Goal: Task Accomplishment & Management: Manage account settings

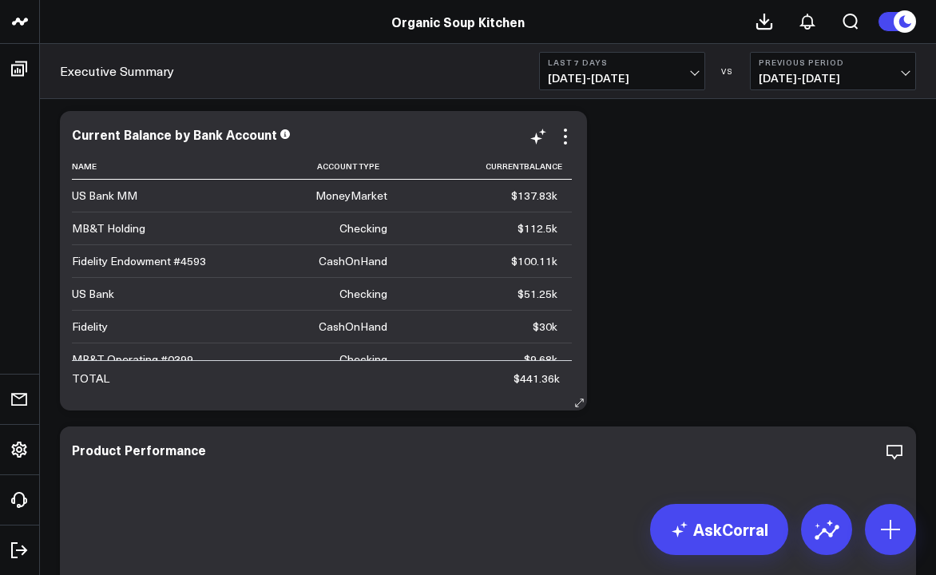
scroll to position [2, 0]
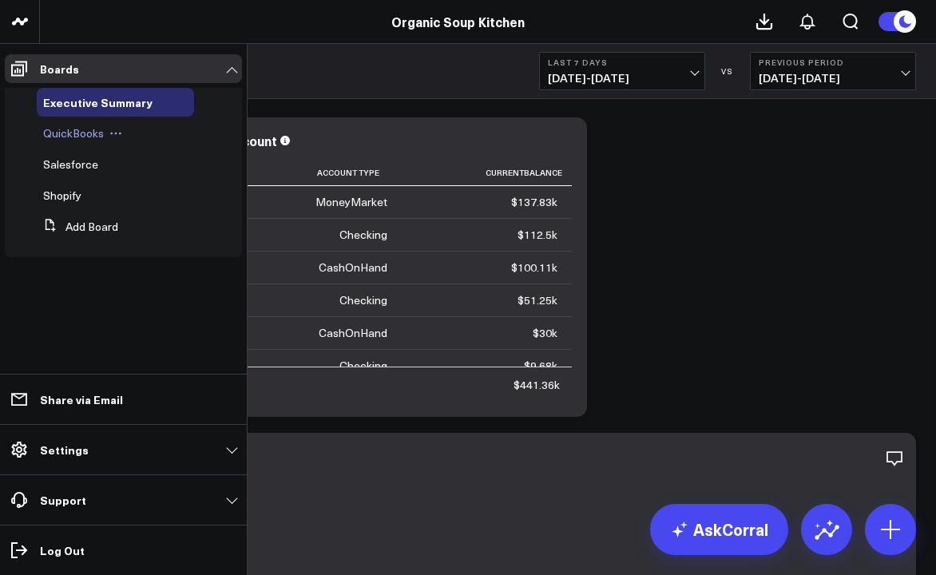
click at [60, 135] on span "QuickBooks" at bounding box center [73, 132] width 61 height 15
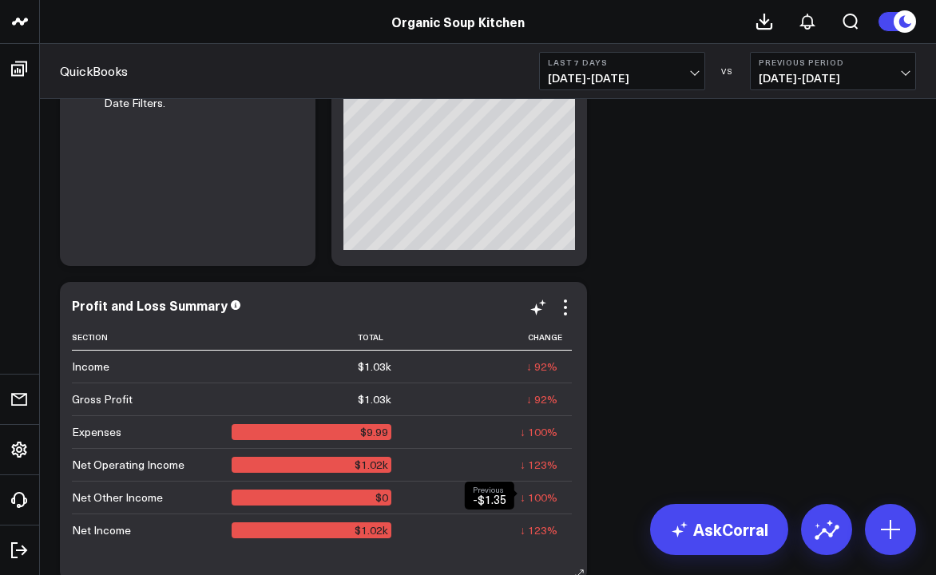
scroll to position [3119, 0]
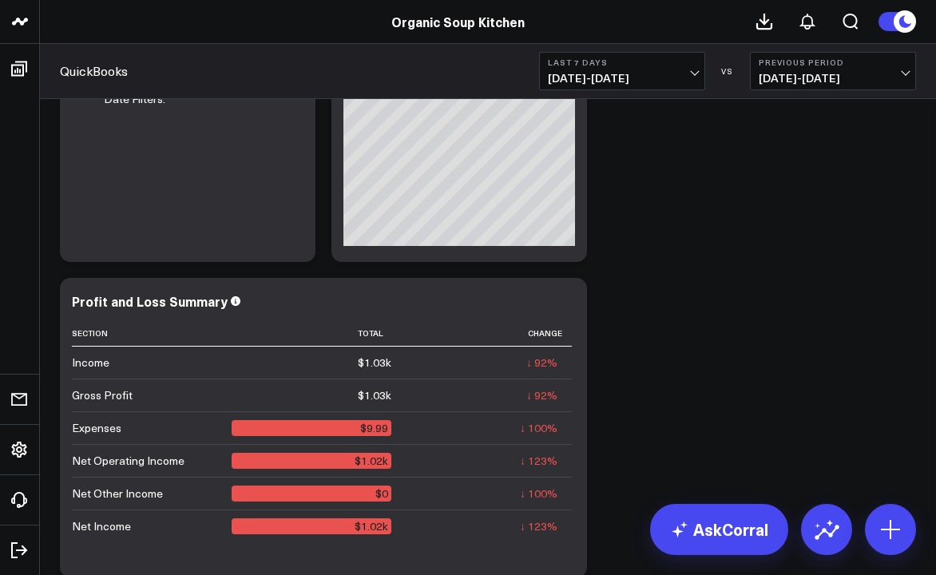
click at [689, 79] on span "09/09/25 - 09/15/25" at bounding box center [622, 78] width 149 height 13
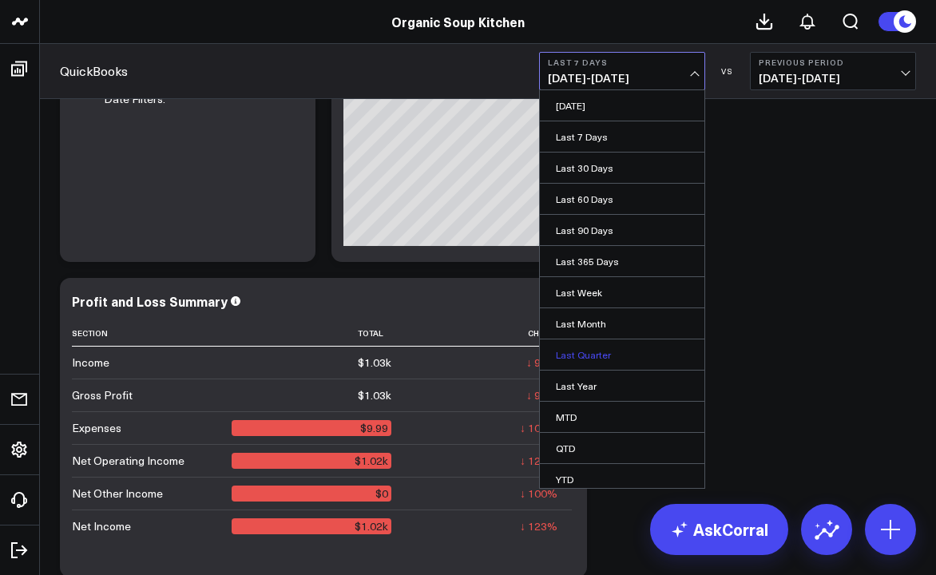
click at [589, 348] on link "Last Quarter" at bounding box center [622, 355] width 165 height 30
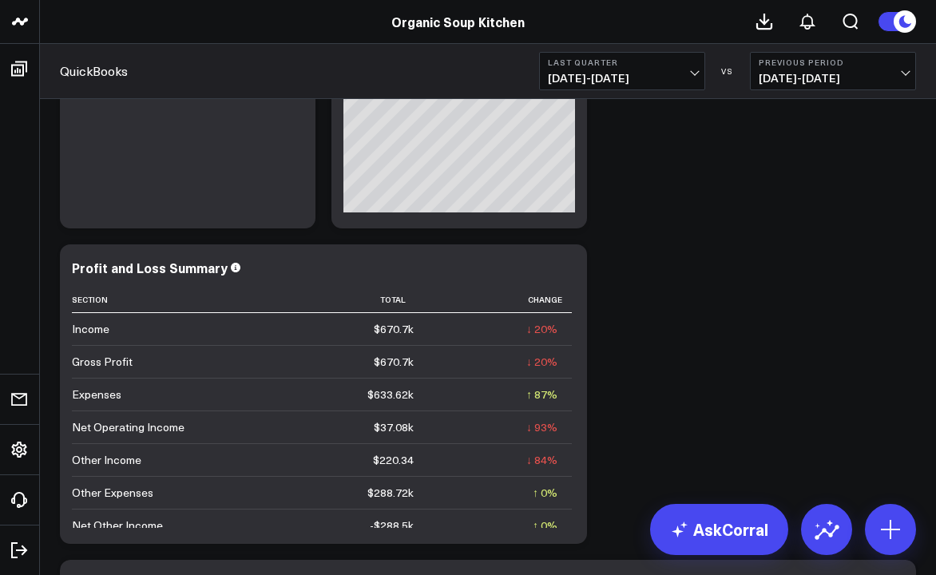
scroll to position [3150, 0]
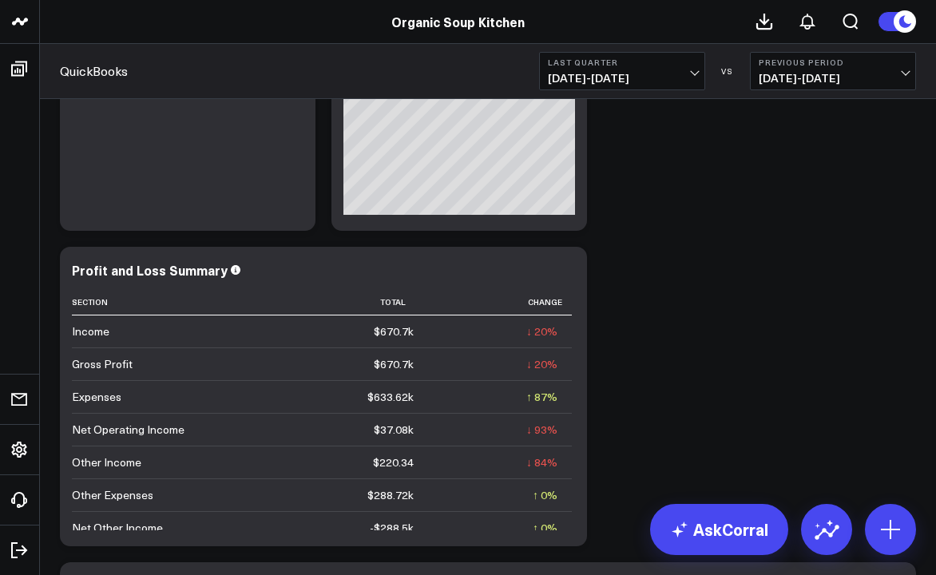
click at [901, 81] on span "01/01/25 - 03/31/25" at bounding box center [833, 78] width 149 height 13
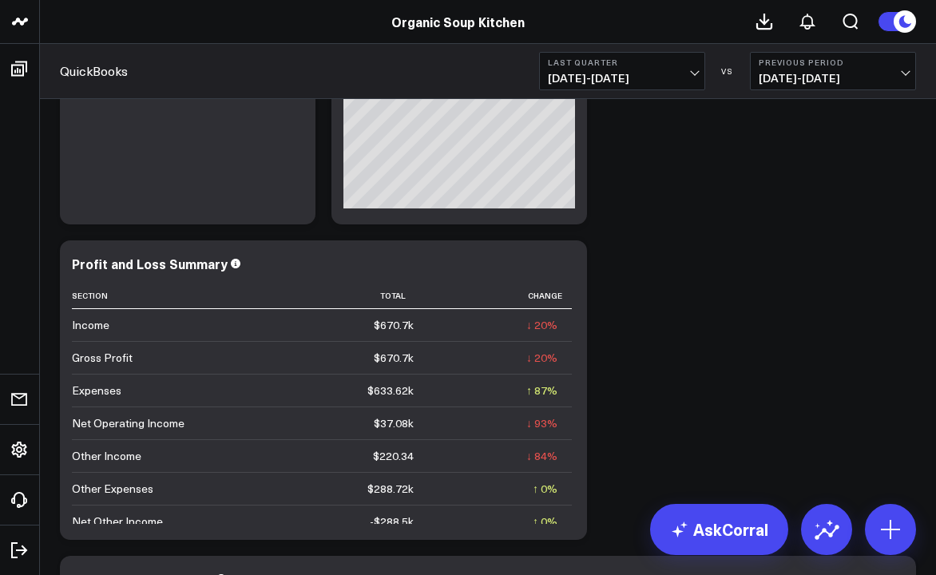
scroll to position [3151, 0]
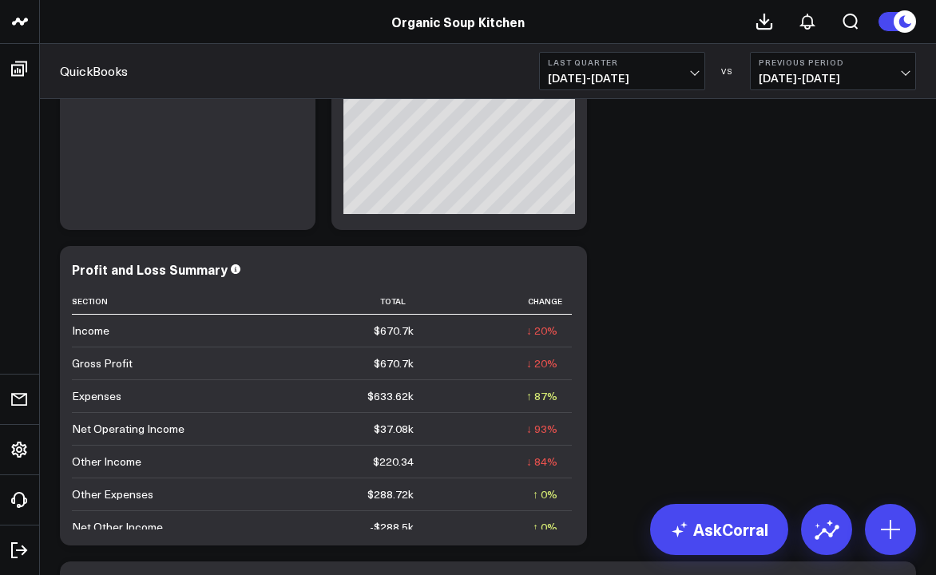
click at [867, 80] on span "01/01/25 - 03/31/25" at bounding box center [833, 78] width 149 height 13
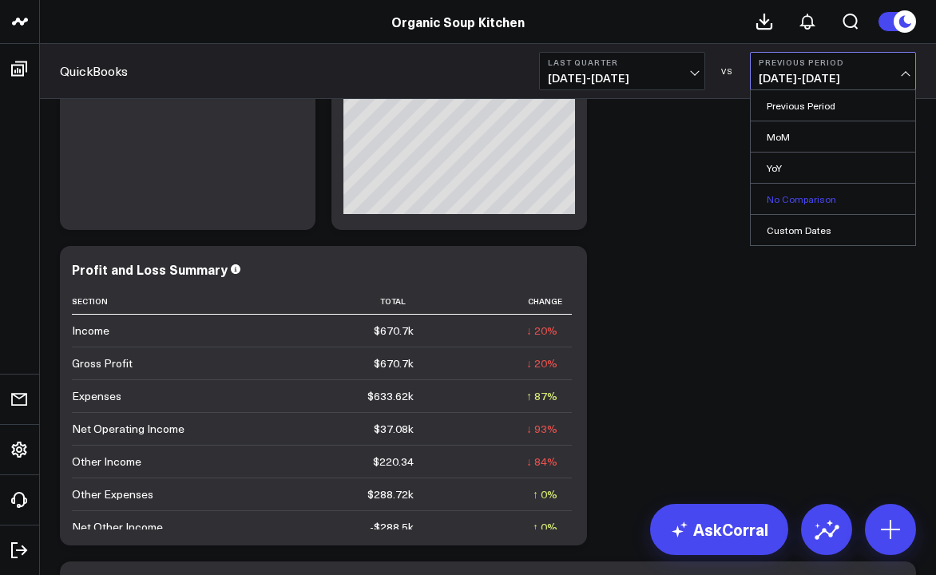
click at [817, 201] on link "No Comparison" at bounding box center [833, 199] width 165 height 30
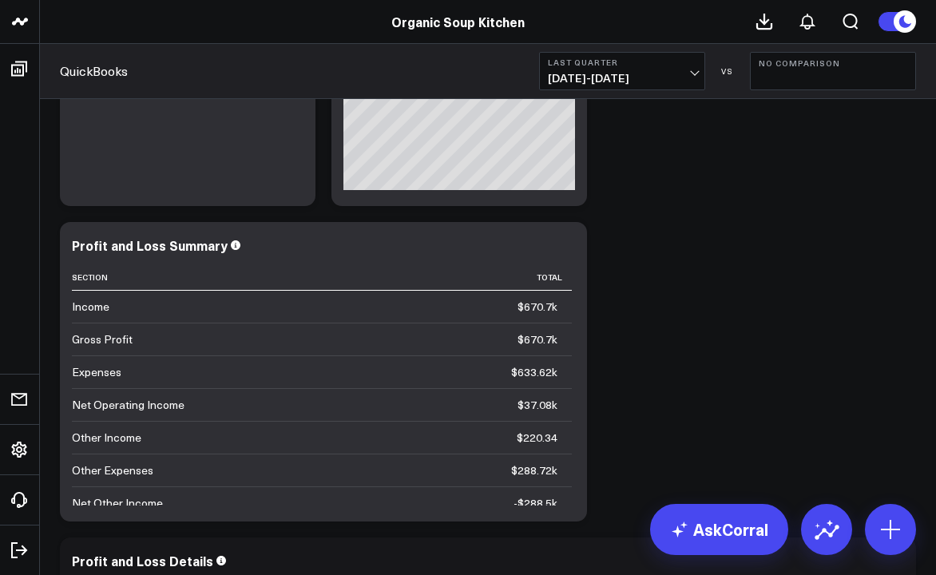
scroll to position [3173, 0]
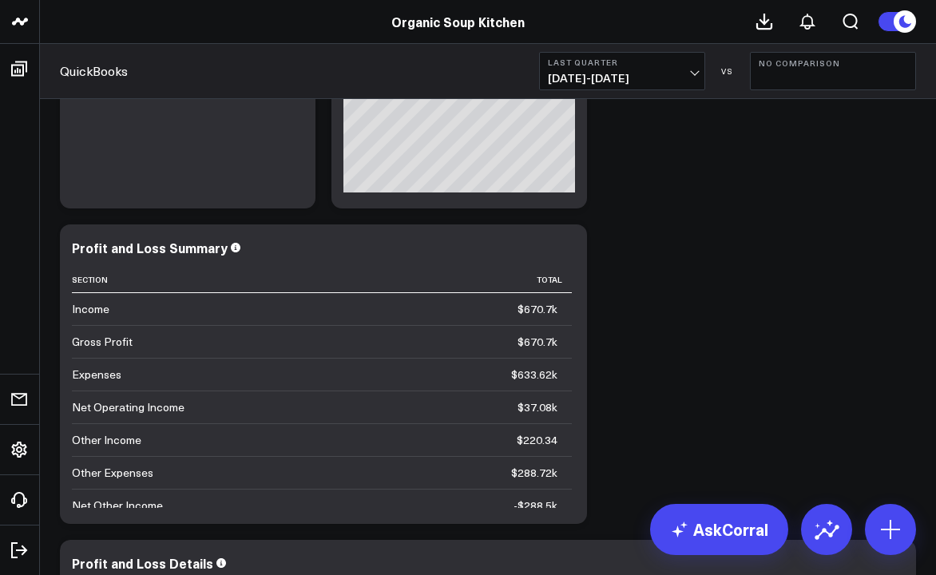
click at [779, 79] on button "No Comparison" at bounding box center [833, 71] width 166 height 38
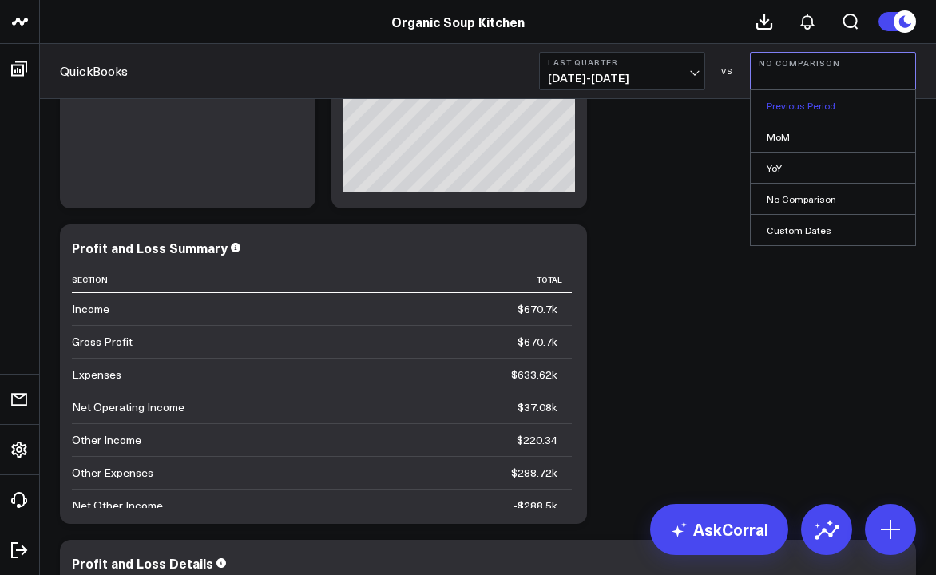
click at [791, 108] on link "Previous Period" at bounding box center [833, 105] width 165 height 30
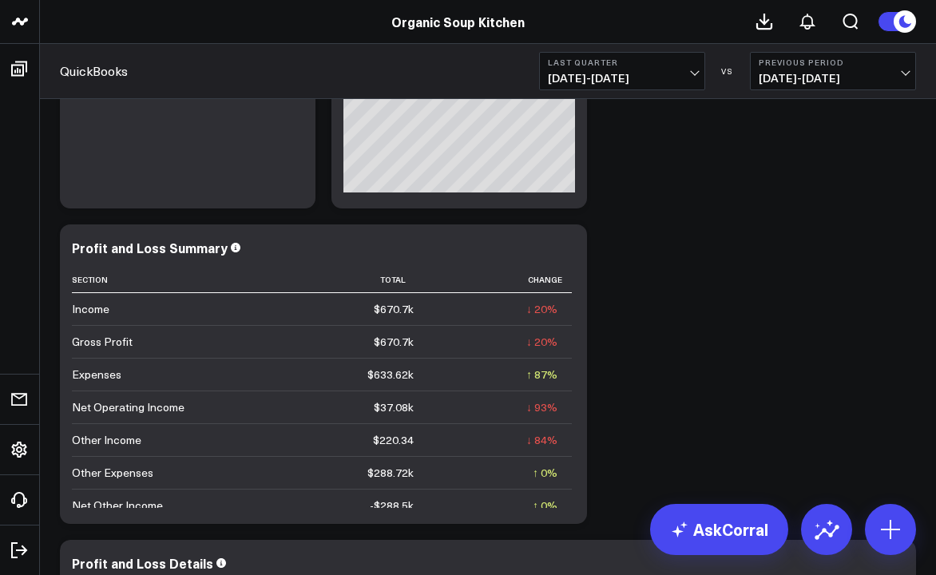
click at [813, 81] on span "01/01/25 - 03/31/25" at bounding box center [833, 78] width 149 height 13
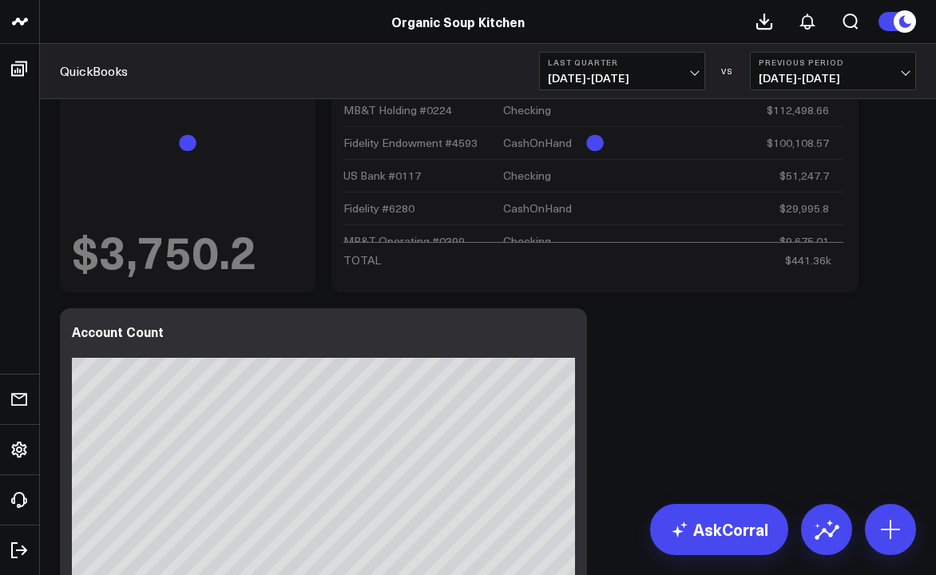
scroll to position [460, 0]
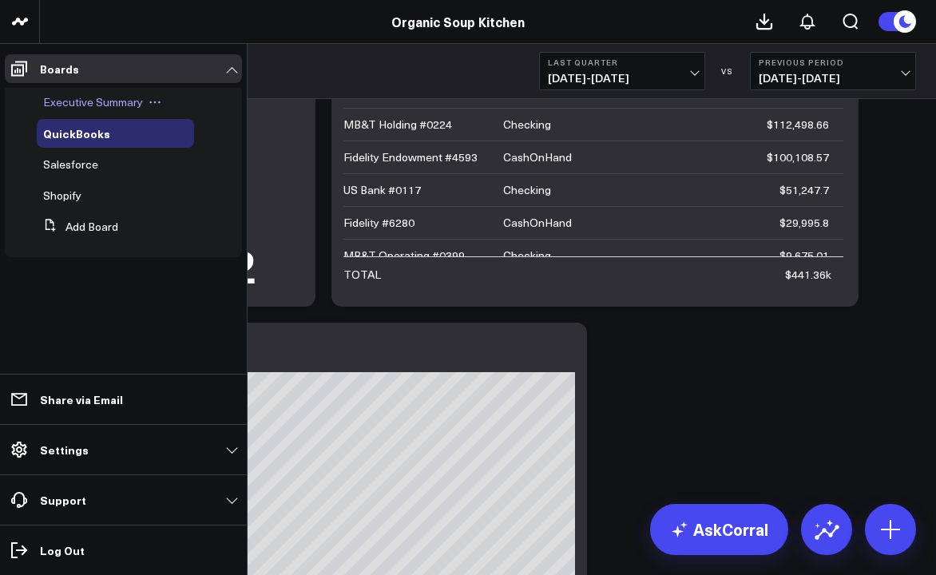
click at [106, 105] on span "Executive Summary" at bounding box center [93, 101] width 100 height 15
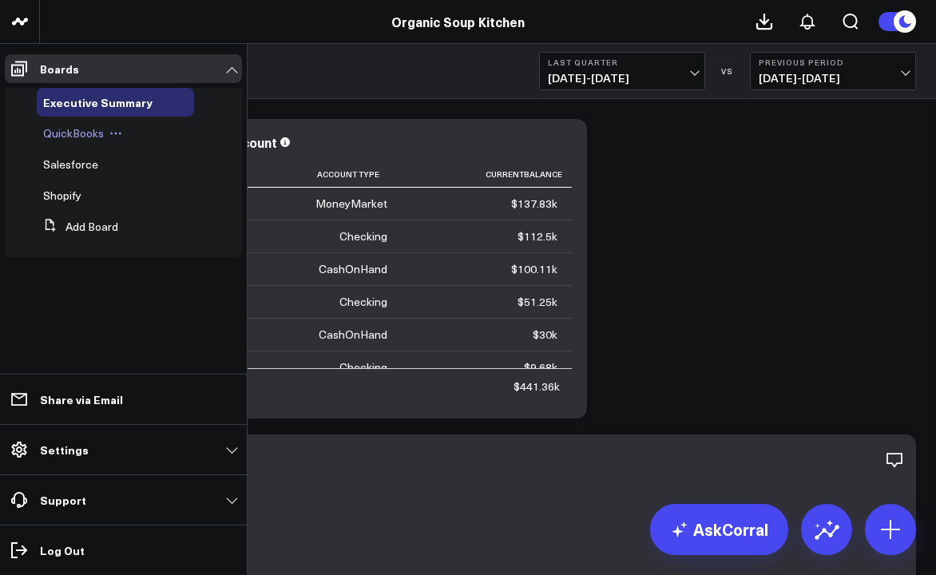
click at [85, 136] on span "QuickBooks" at bounding box center [73, 132] width 61 height 15
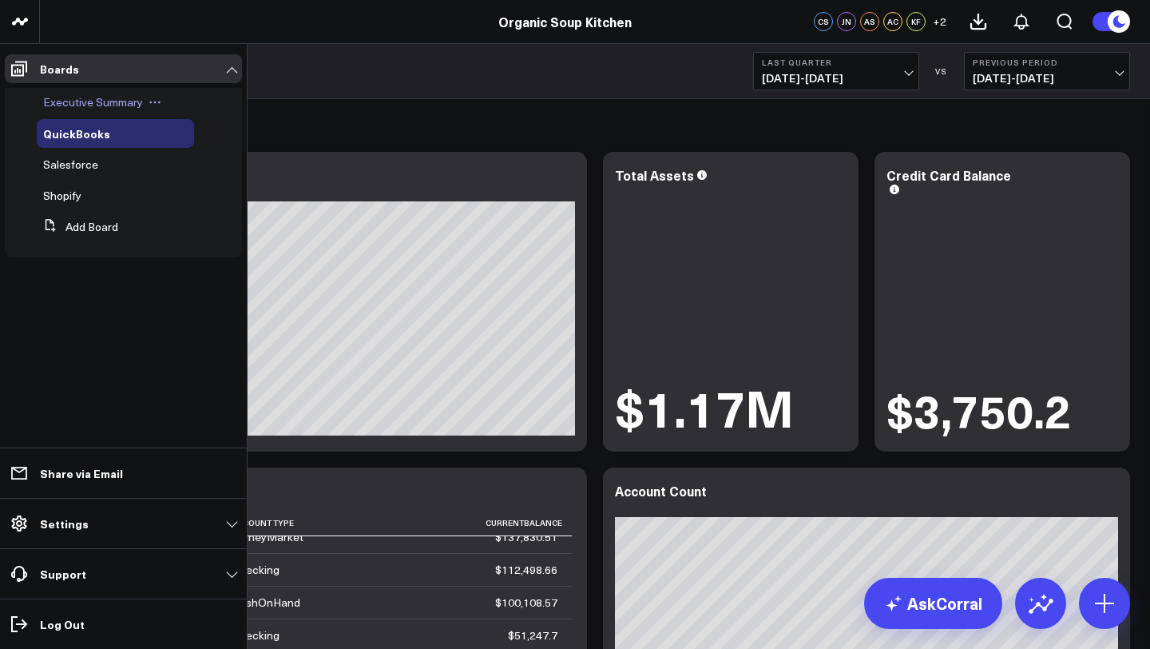
click at [115, 98] on span "Executive Summary" at bounding box center [93, 101] width 100 height 15
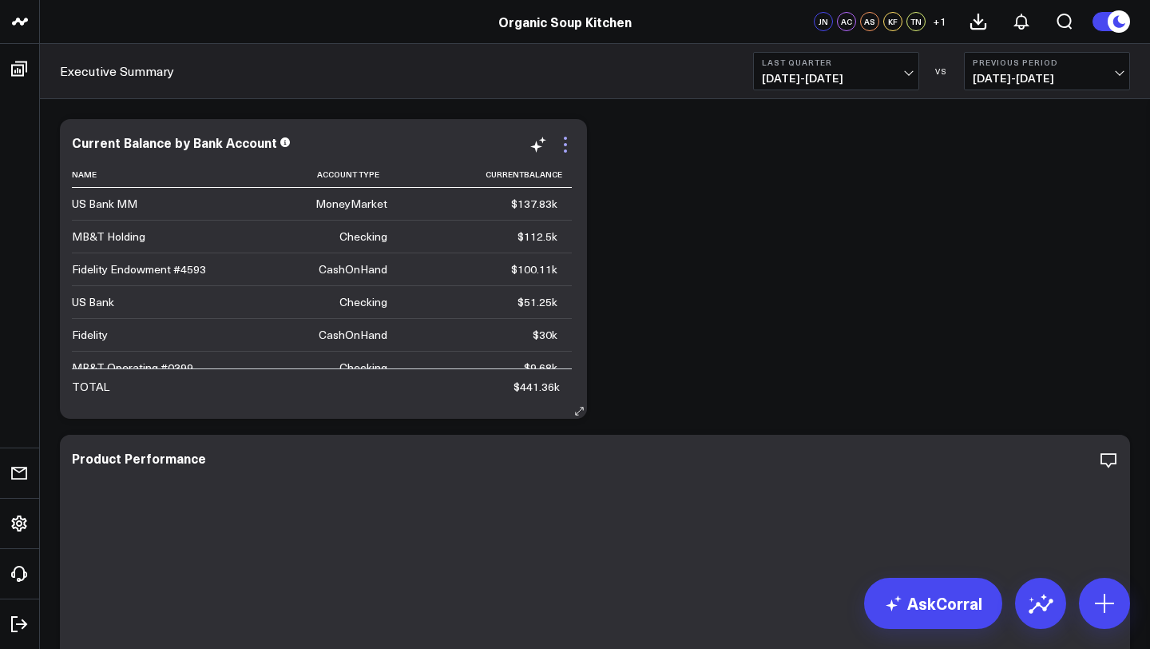
click at [571, 144] on icon at bounding box center [565, 144] width 19 height 19
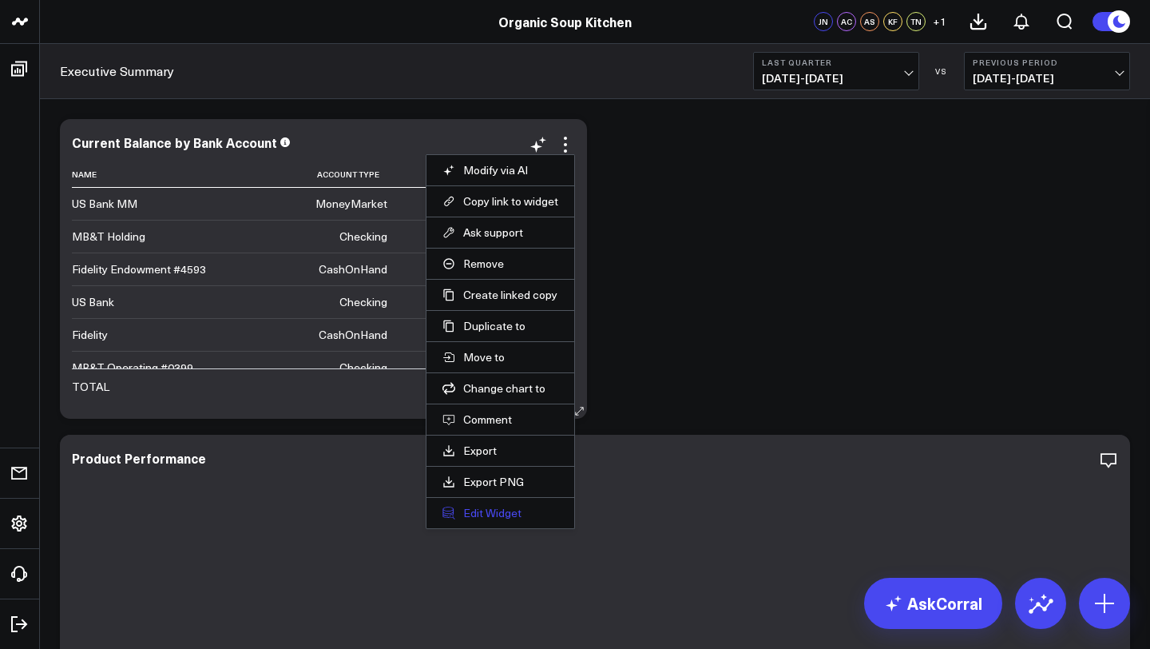
click at [492, 516] on button "Edit Widget" at bounding box center [501, 513] width 116 height 14
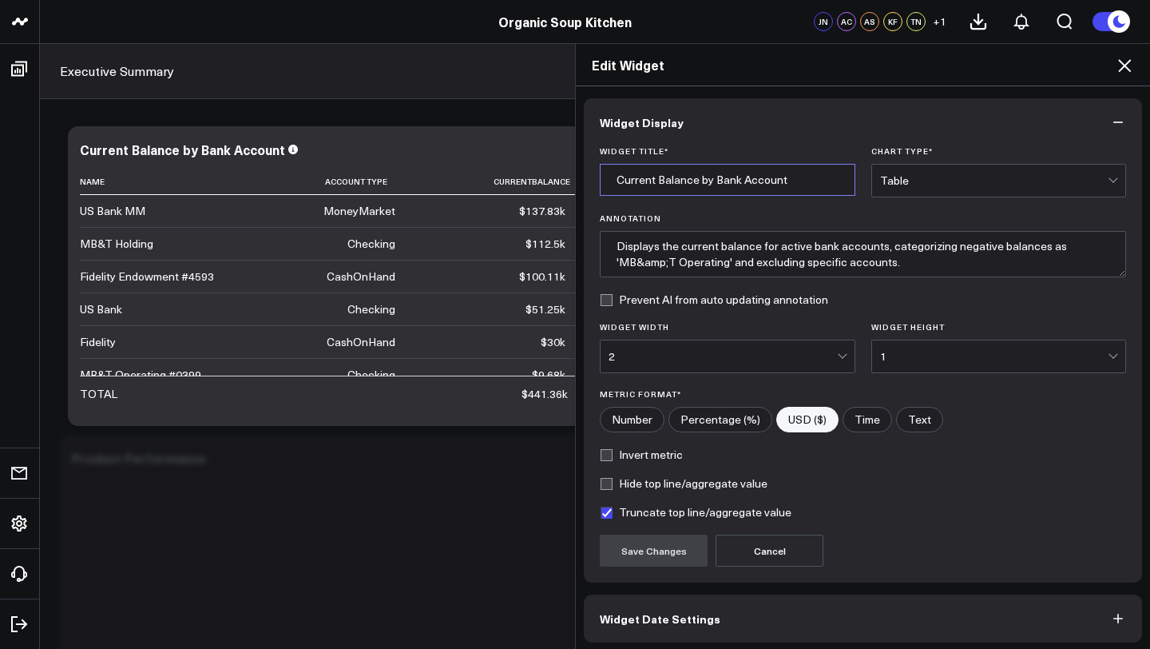
click at [837, 176] on input "Current Balance by Bank Account" at bounding box center [728, 180] width 256 height 32
click at [618, 176] on input "Current Balance by Bank Account" at bounding box center [728, 180] width 256 height 32
type input "Balance Sheet Current Balance by Bank Account"
click at [670, 552] on button "Save Changes" at bounding box center [654, 550] width 108 height 32
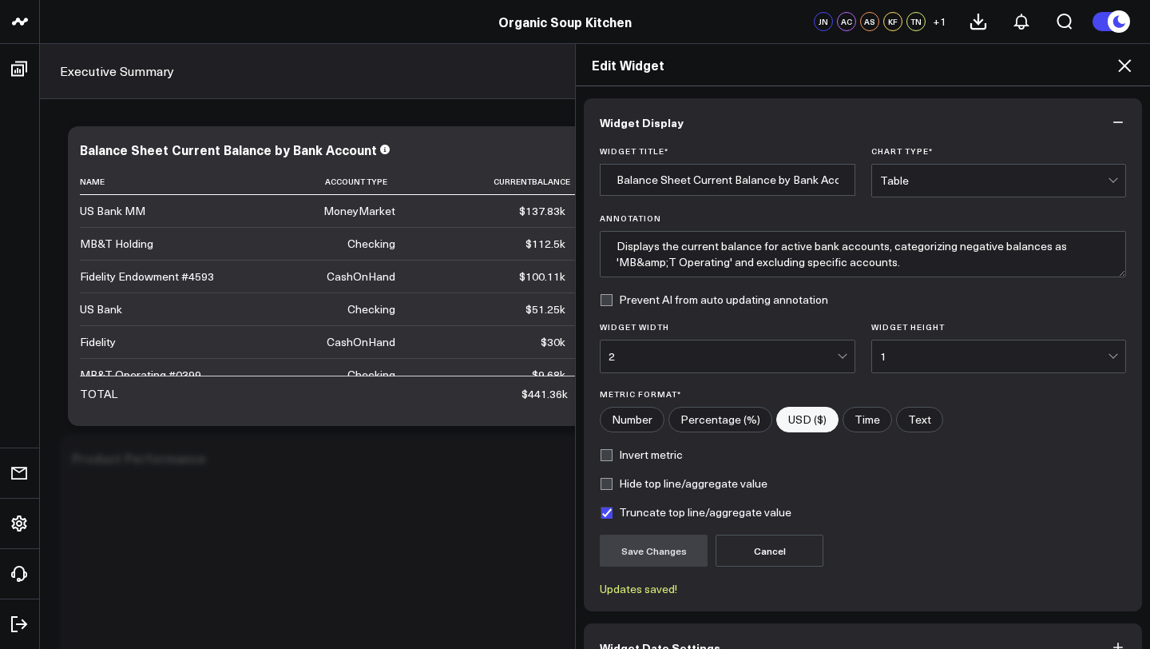
click at [374, 152] on div "Edit Widget Widget Display Widget Title * Balance Sheet Current Balance by Bank…" at bounding box center [575, 346] width 1150 height 606
click at [377, 149] on div "Edit Widget Widget Display Widget Title * Balance Sheet Current Balance by Bank…" at bounding box center [575, 346] width 1150 height 606
click at [936, 69] on icon at bounding box center [1124, 65] width 19 height 19
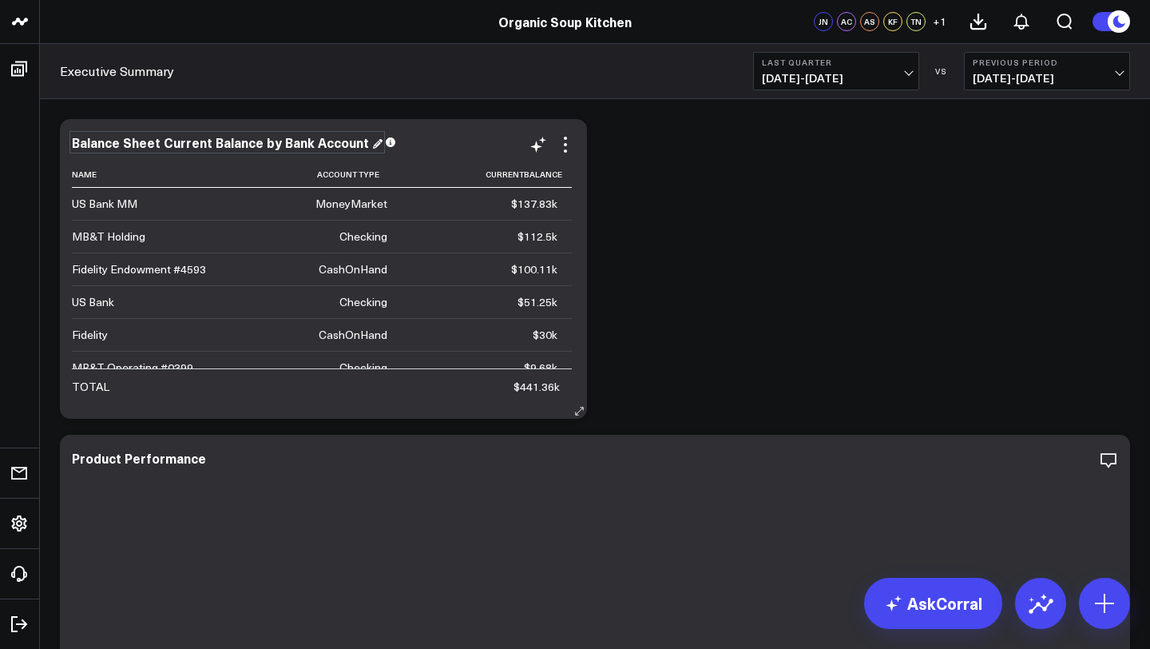
click at [364, 144] on div "Balance Sheet Current Balance by Bank Account" at bounding box center [227, 142] width 311 height 18
click at [432, 155] on div "Balance Sheet Current Balance by Bank Account Name Account Type Currentbalance …" at bounding box center [323, 269] width 503 height 268
